Goal: Information Seeking & Learning: Check status

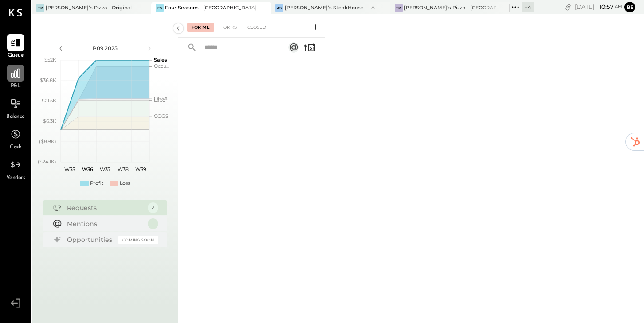
click at [15, 72] on icon at bounding box center [16, 73] width 12 height 12
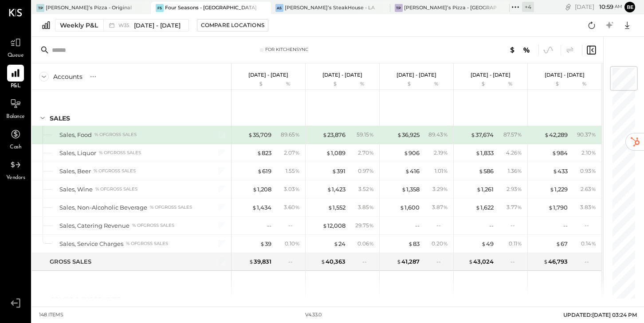
click at [593, 47] on icon at bounding box center [591, 50] width 11 height 11
click at [548, 51] on icon at bounding box center [548, 50] width 12 height 12
click at [571, 52] on icon at bounding box center [569, 50] width 11 height 11
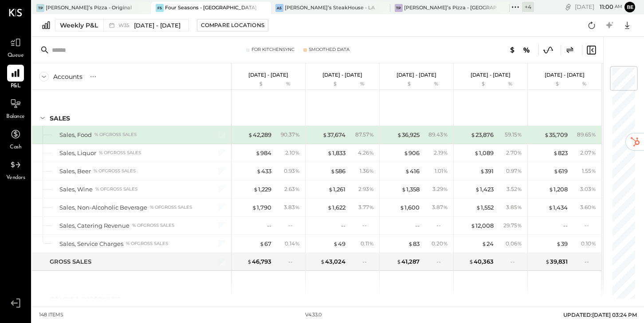
click at [568, 51] on icon at bounding box center [569, 50] width 11 height 11
click at [591, 51] on icon at bounding box center [591, 50] width 11 height 11
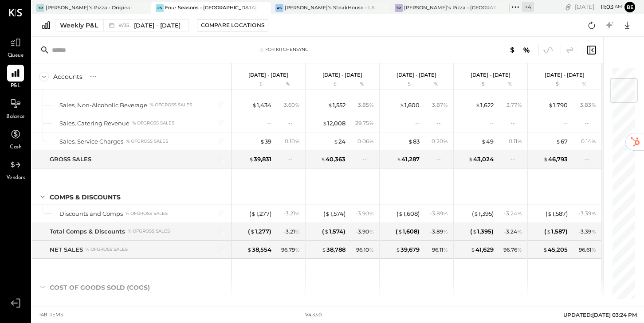
scroll to position [104, 0]
